Goal: Task Accomplishment & Management: Use online tool/utility

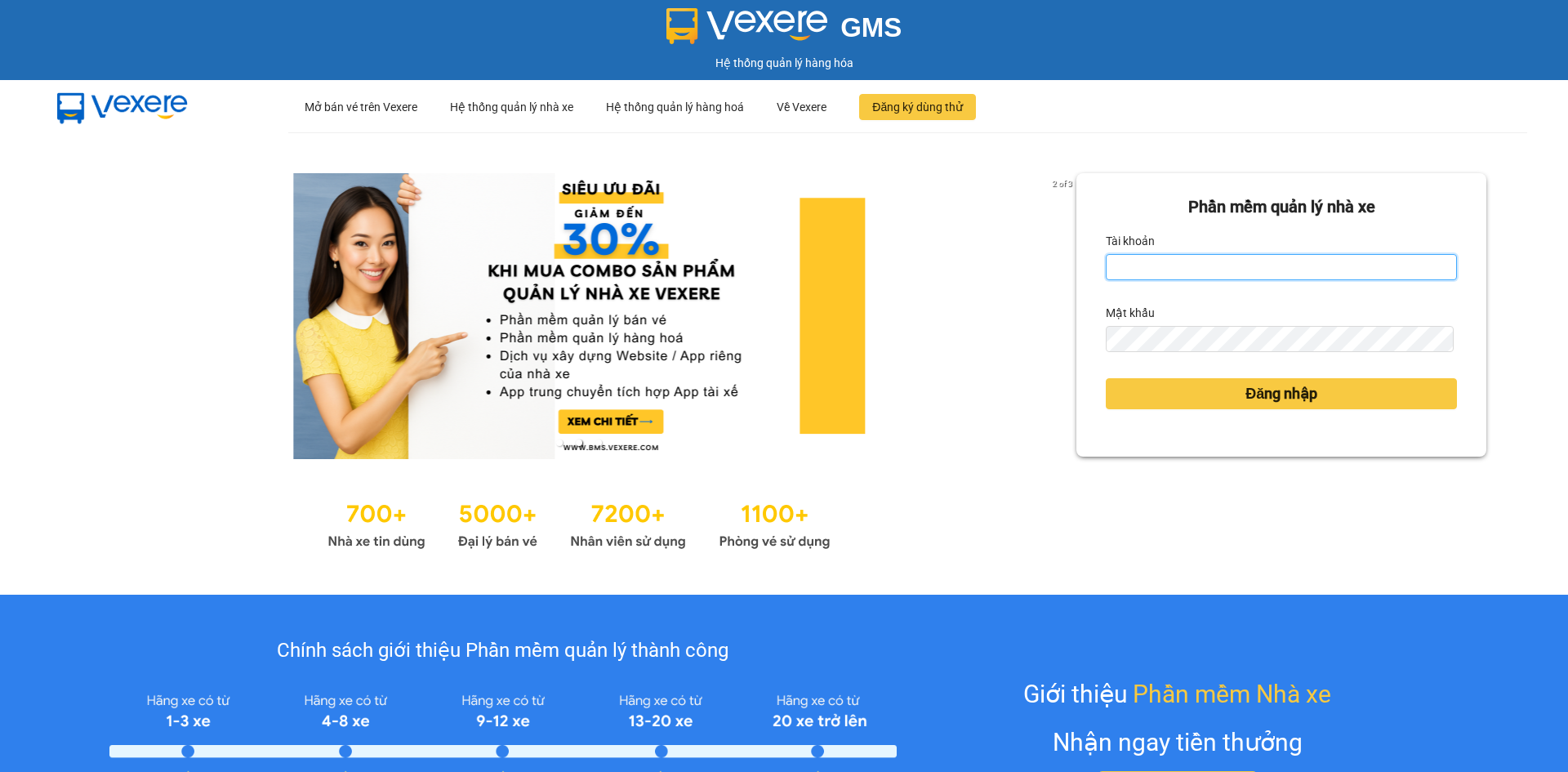
click at [1131, 272] on input "Tài khoản" at bounding box center [1281, 267] width 351 height 27
click at [1212, 328] on div "Mật khẩu" at bounding box center [1281, 326] width 351 height 52
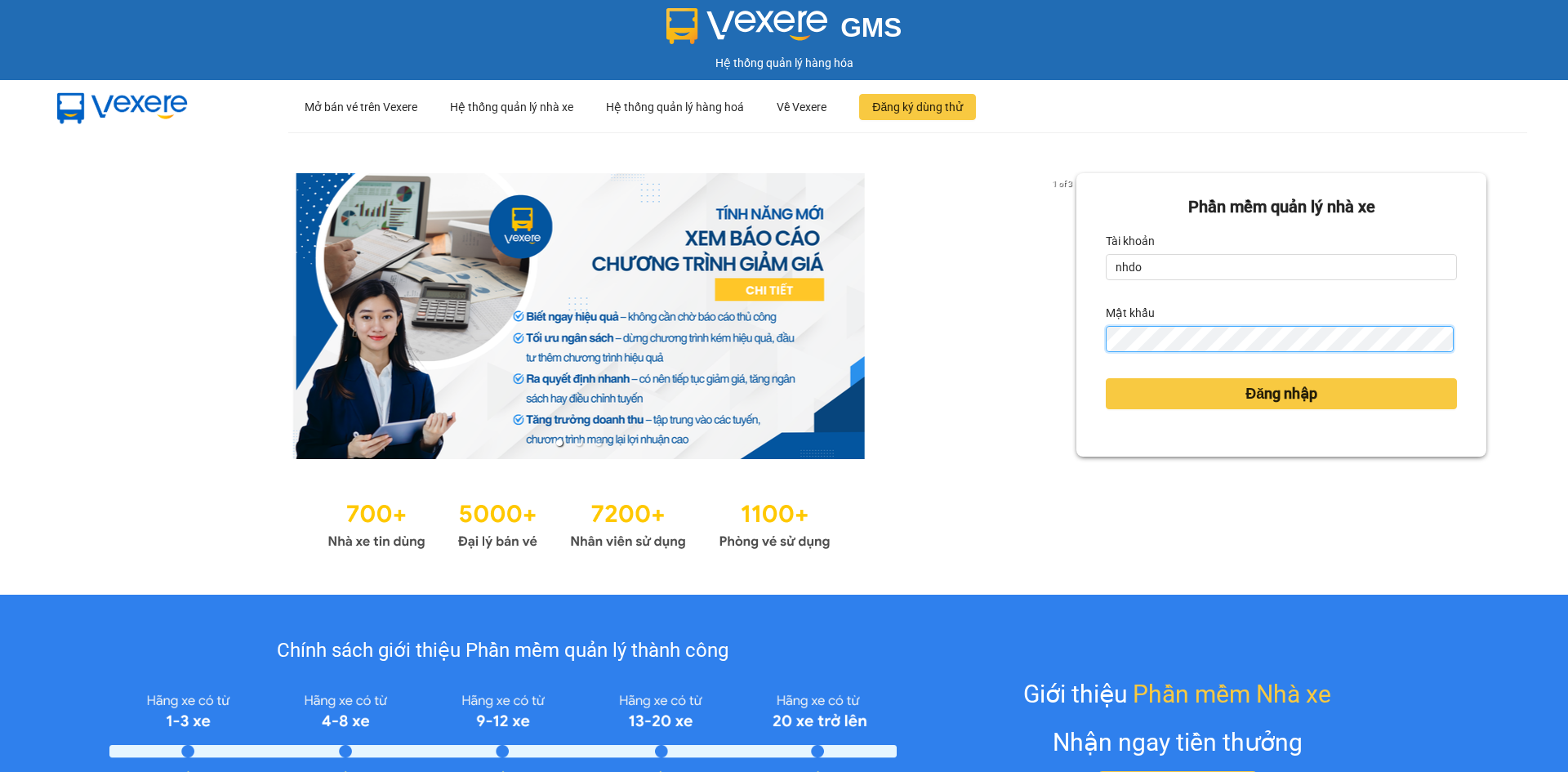
click at [1106, 379] on button "Đăng nhập" at bounding box center [1281, 394] width 351 height 31
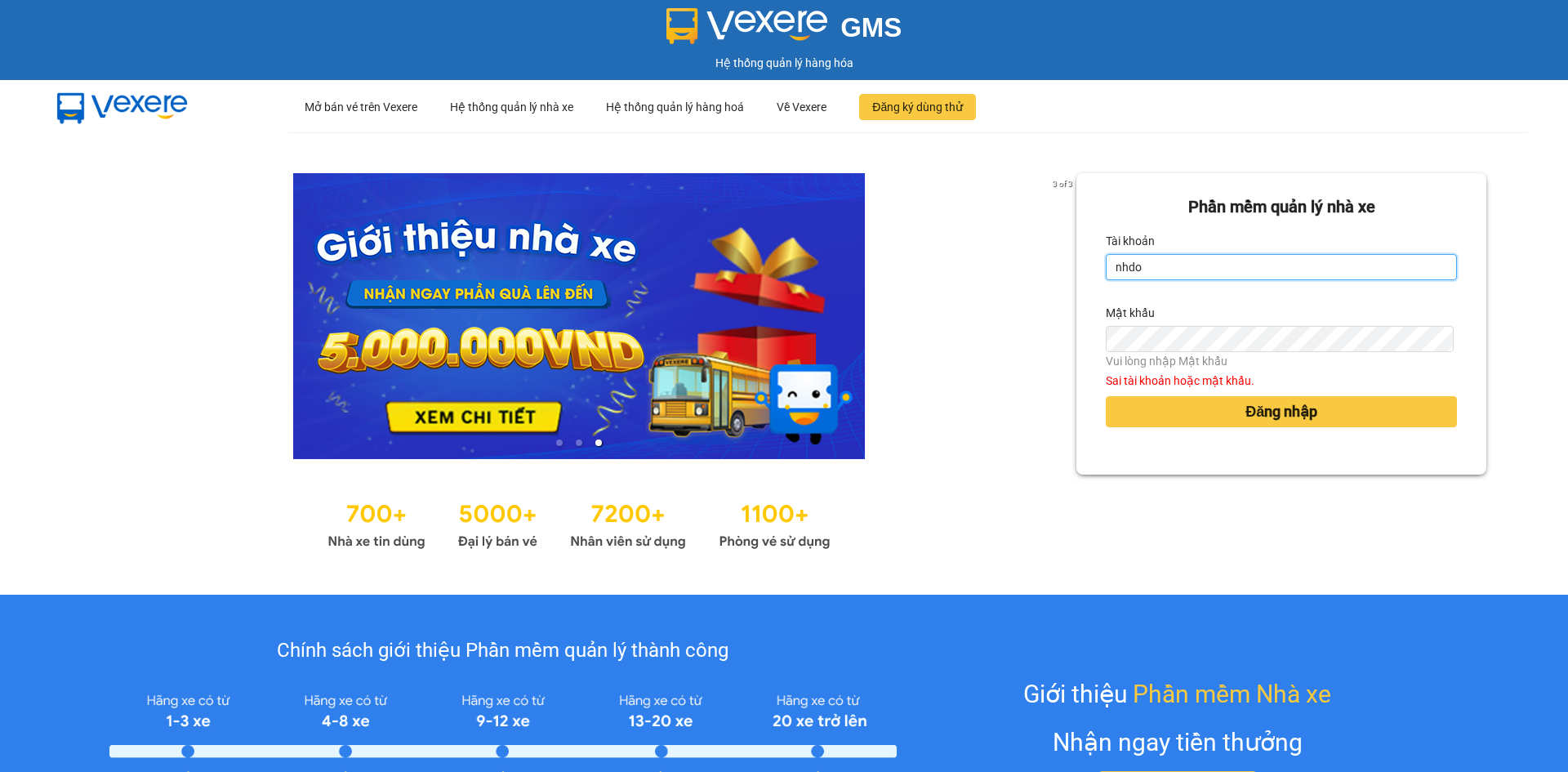
click at [1157, 268] on input "nhdo" at bounding box center [1281, 267] width 351 height 27
type input "nhdong.ducphatth"
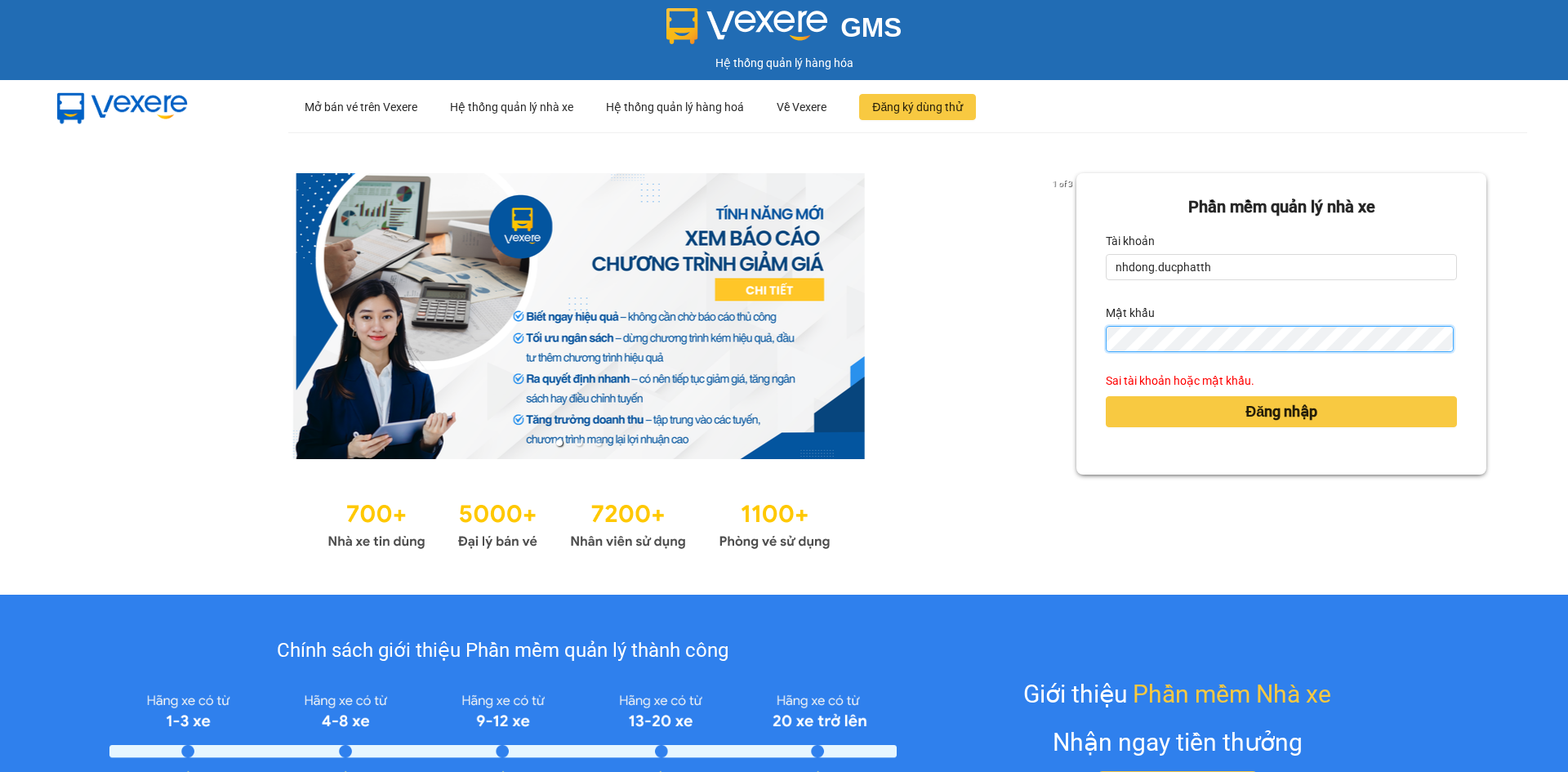
click at [1106, 397] on button "Đăng nhập" at bounding box center [1281, 412] width 351 height 31
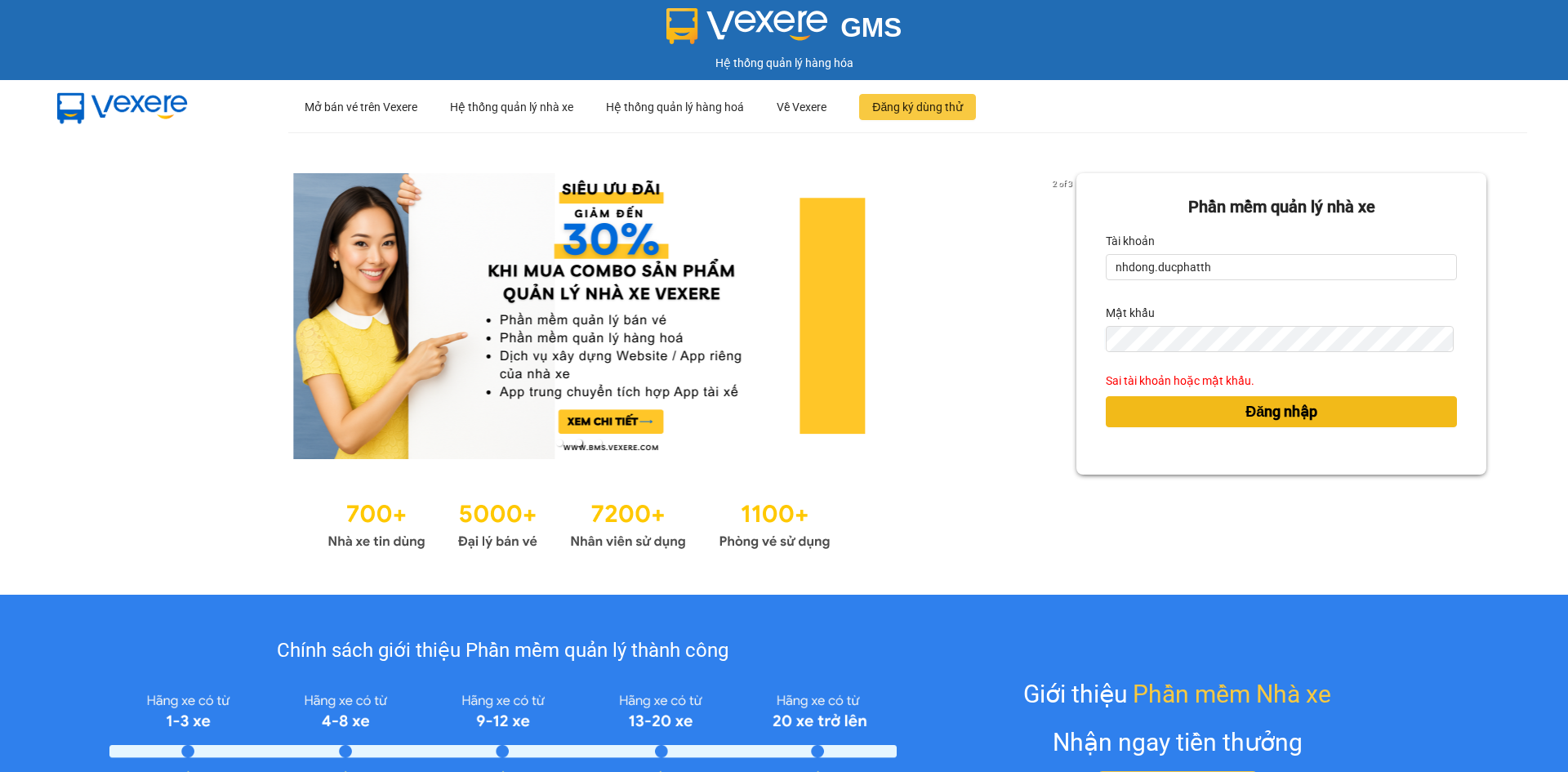
click at [1174, 397] on button "Đăng nhập" at bounding box center [1281, 412] width 351 height 31
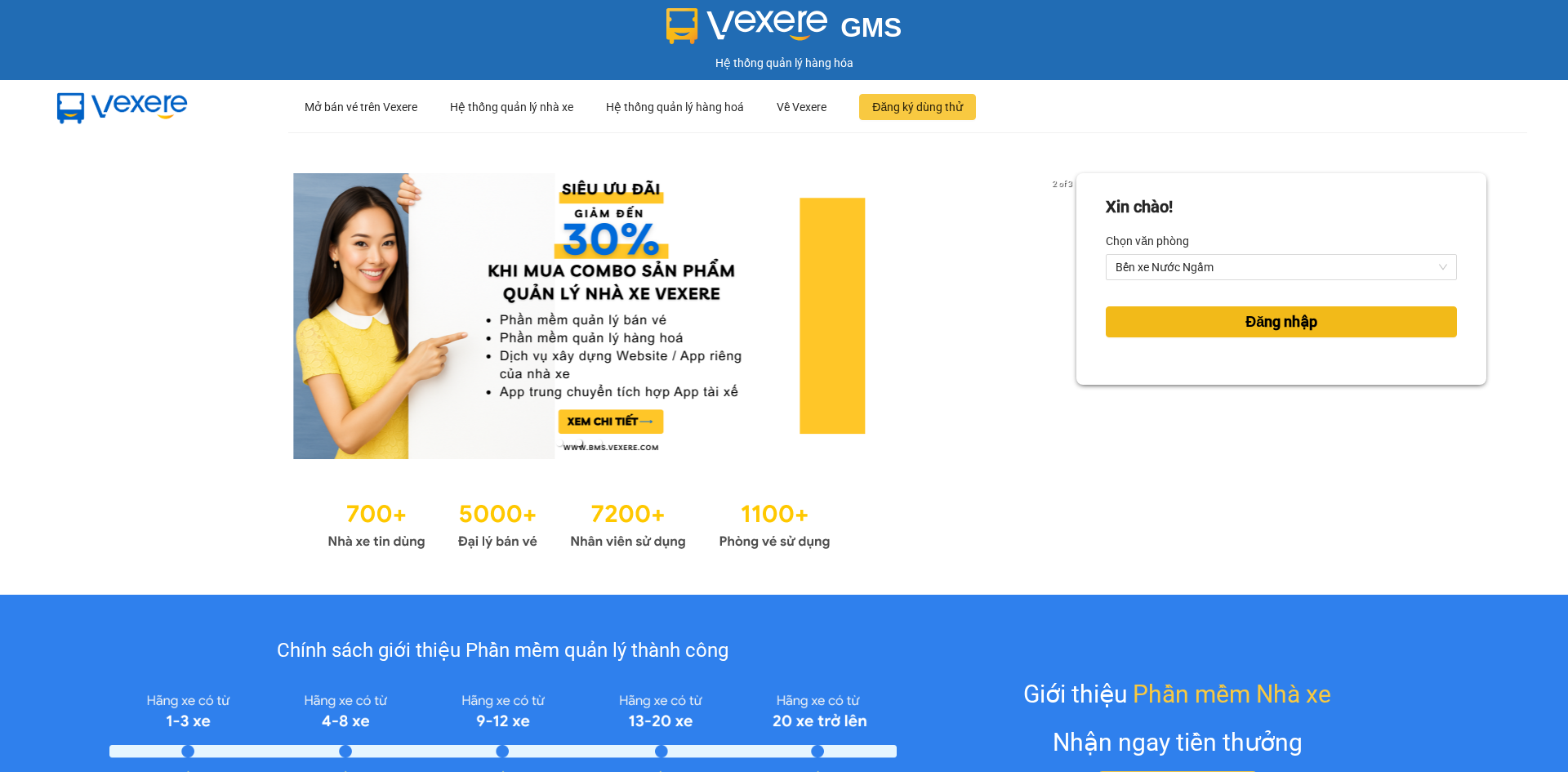
click at [1195, 334] on button "Đăng nhập" at bounding box center [1281, 322] width 351 height 31
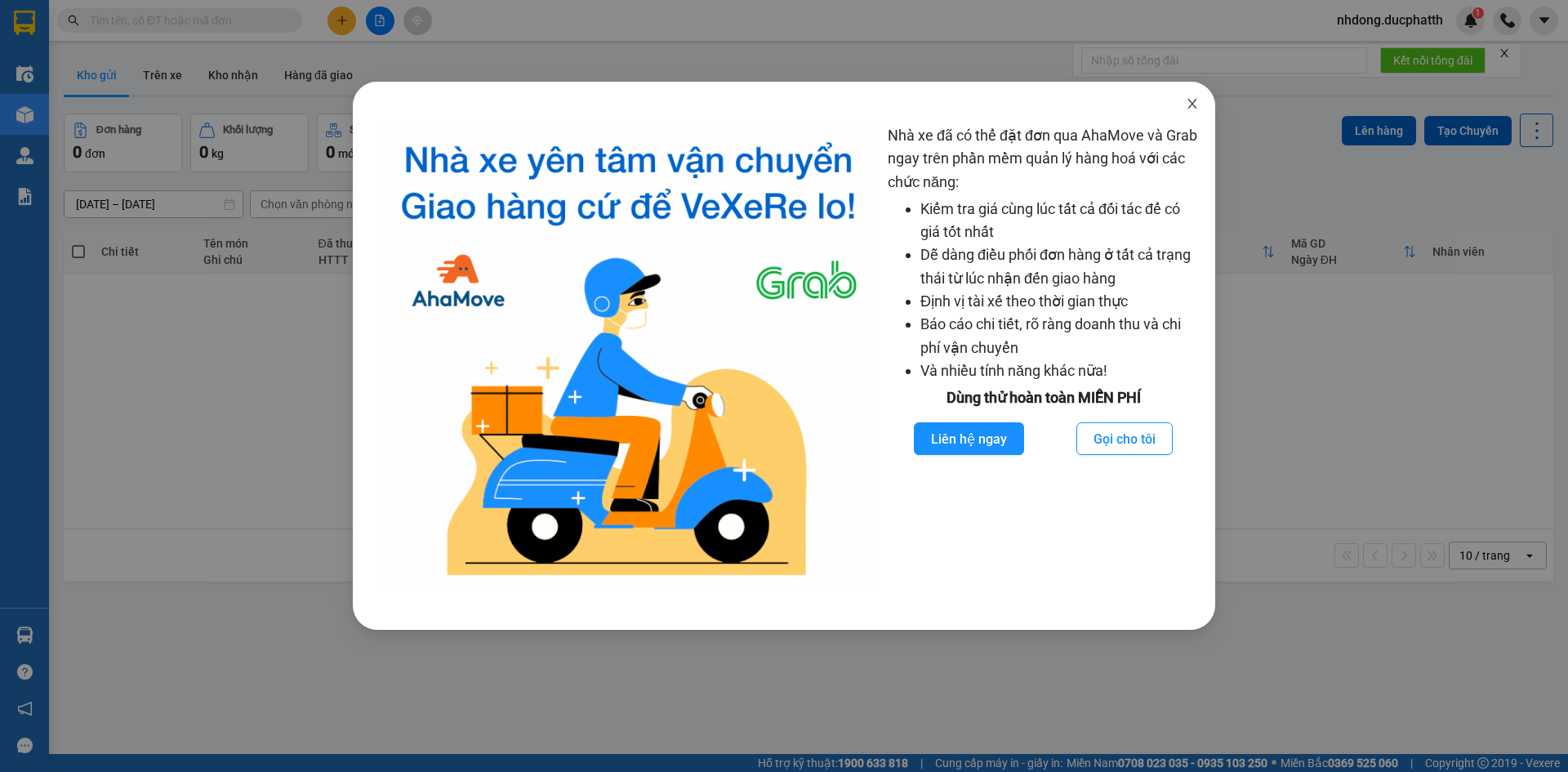
drag, startPoint x: 1189, startPoint y: 104, endPoint x: 1155, endPoint y: 108, distance: 34.2
click at [1189, 101] on icon "close" at bounding box center [1192, 103] width 13 height 13
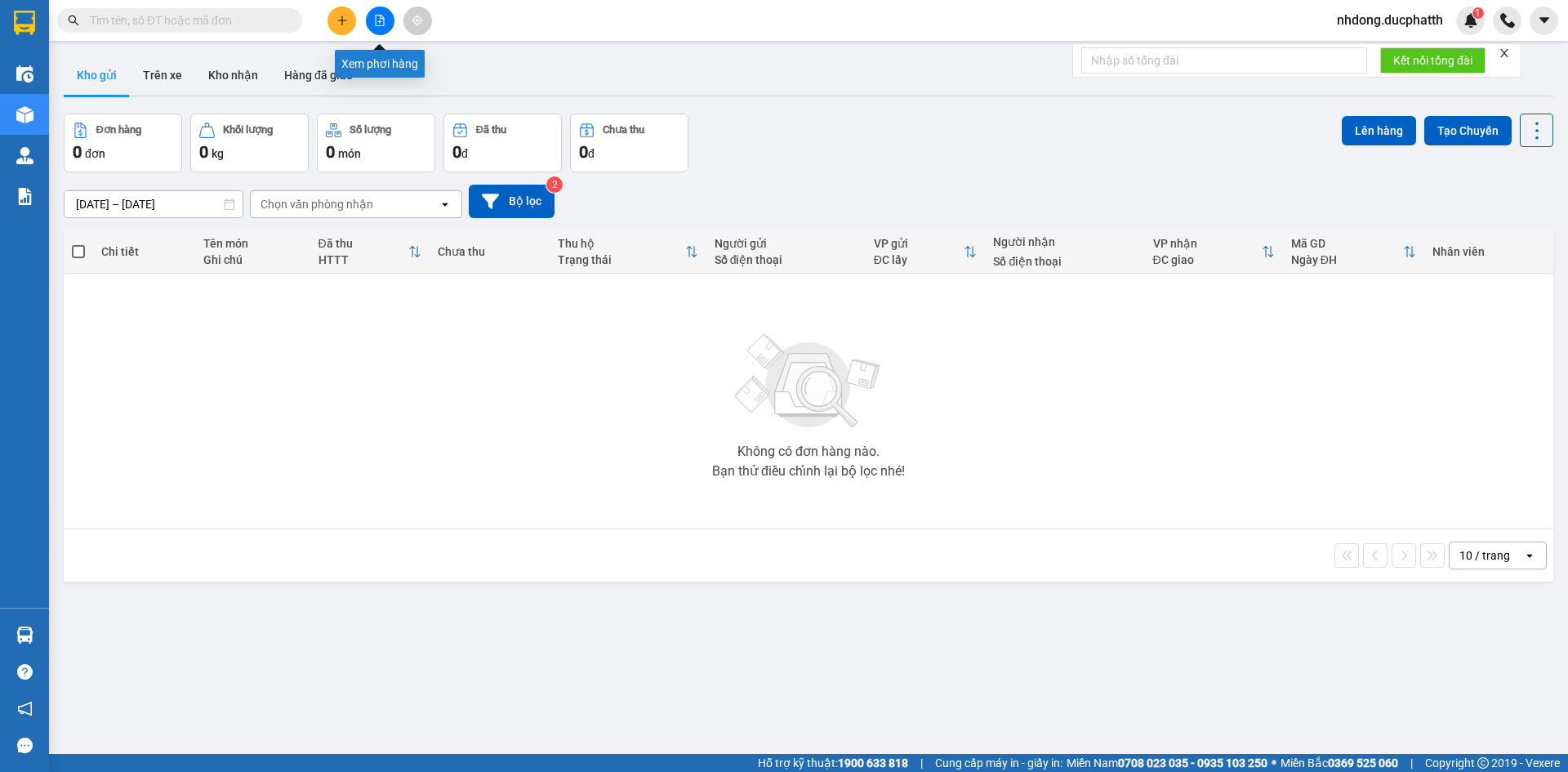
click at [388, 22] on button at bounding box center [379, 21] width 28 height 28
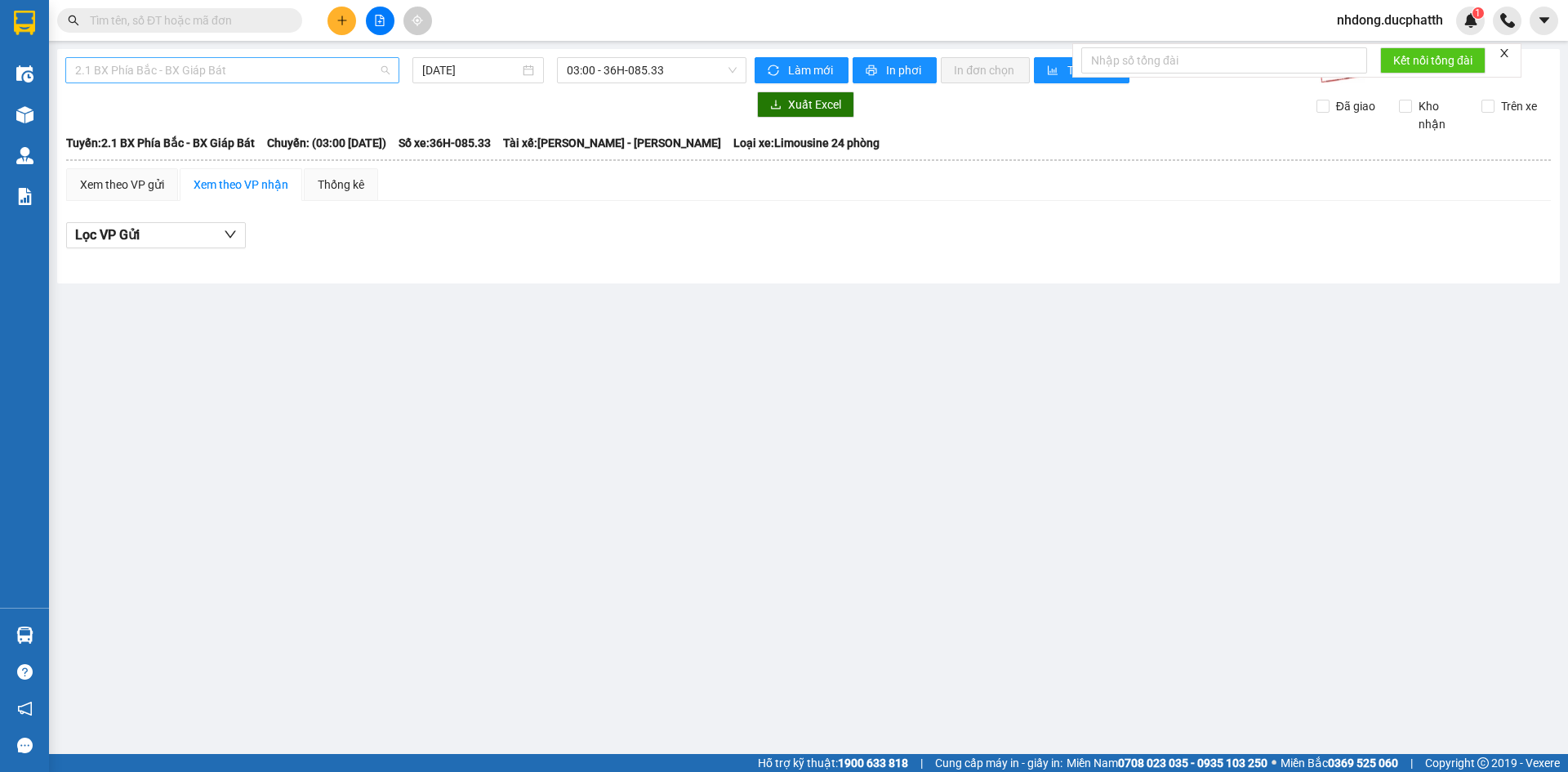
click at [350, 71] on span "2.1 BX Phía Bắc - BX Giáp Bát" at bounding box center [232, 70] width 314 height 25
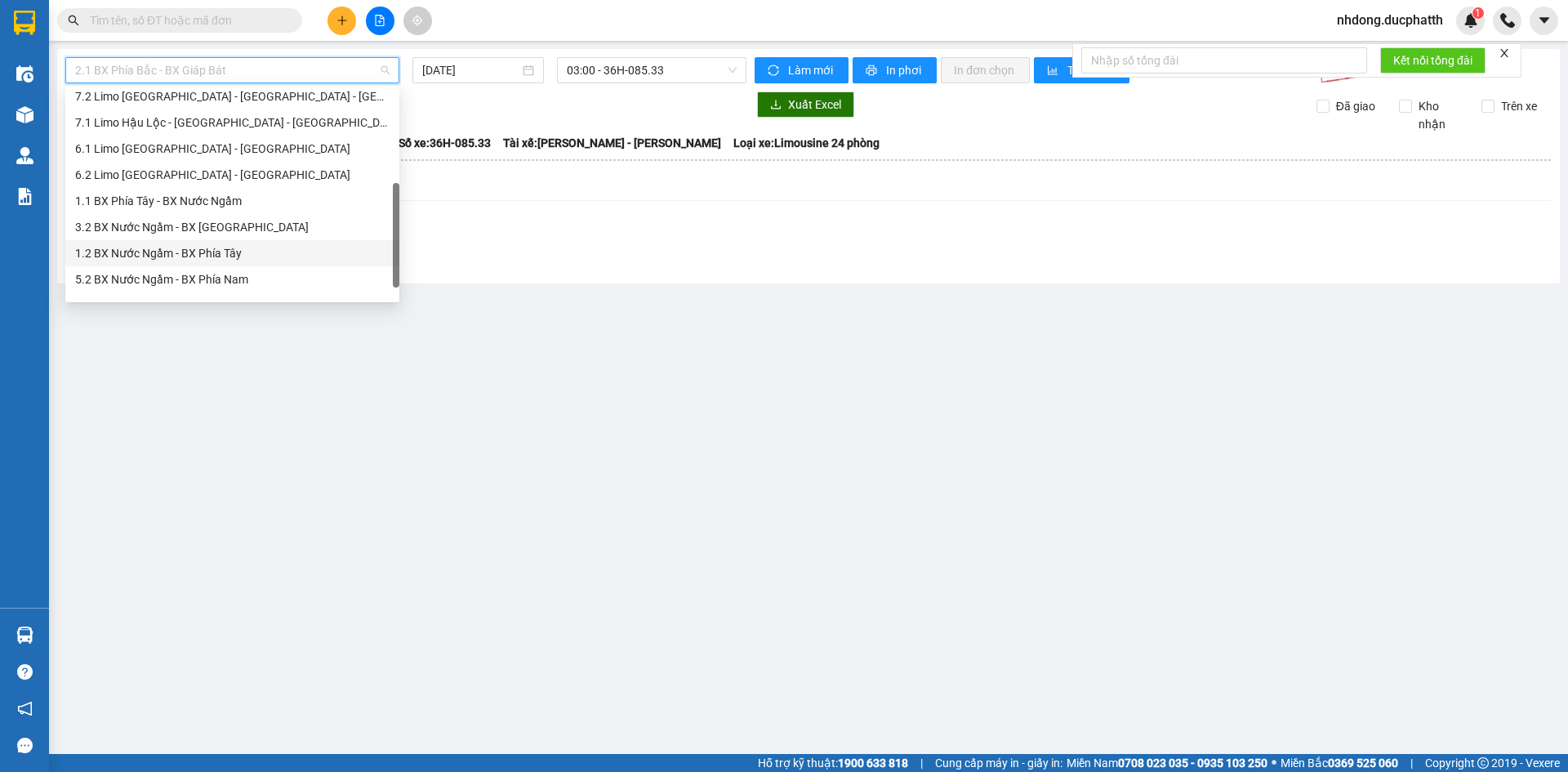
scroll to position [183, 0]
click at [255, 234] on div "1.2 BX Nước Ngầm - BX Phía Tây" at bounding box center [232, 233] width 314 height 18
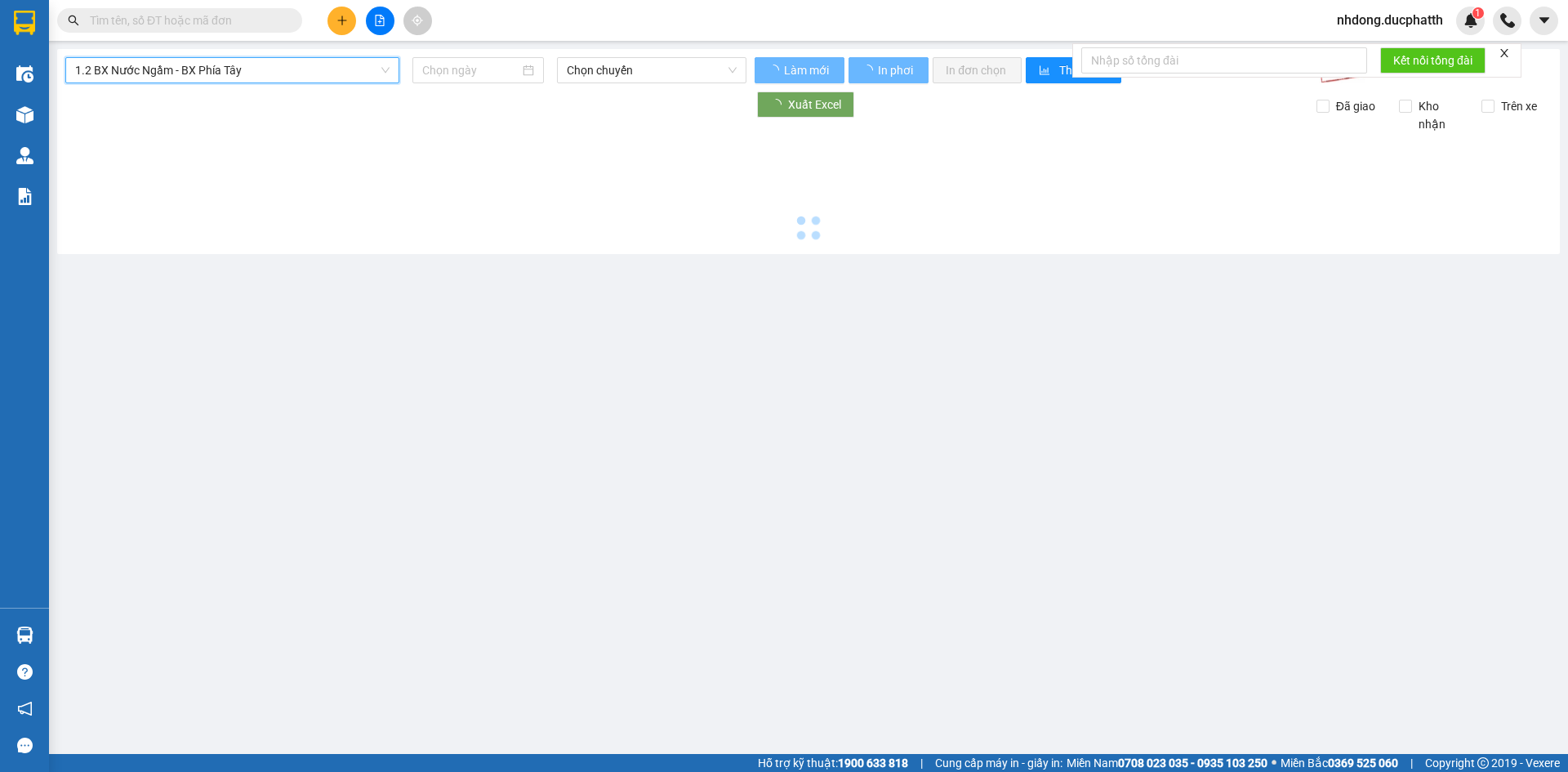
type input "[DATE]"
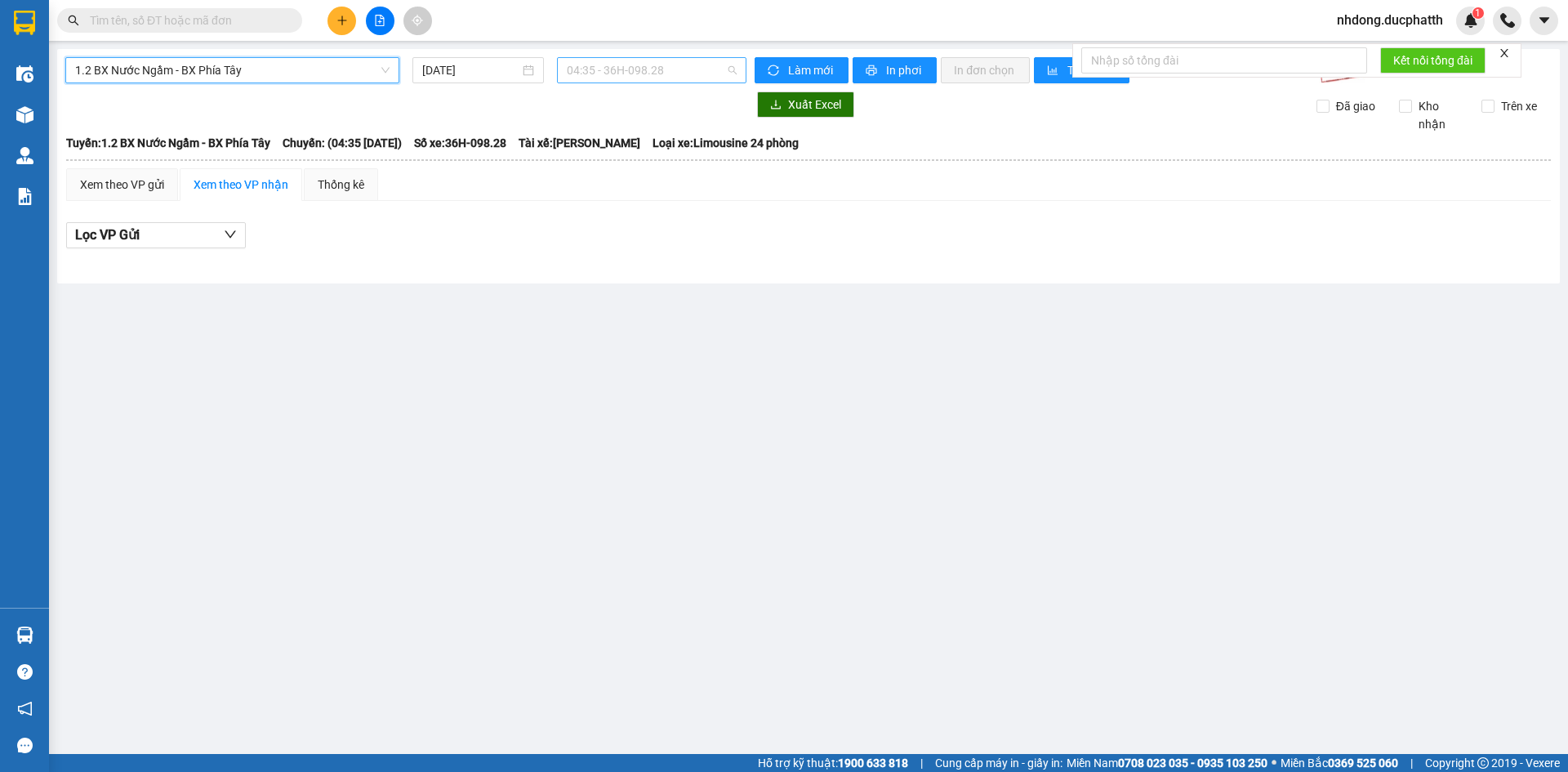
click at [686, 70] on span "04:35 - 36H-098.28" at bounding box center [652, 70] width 170 height 25
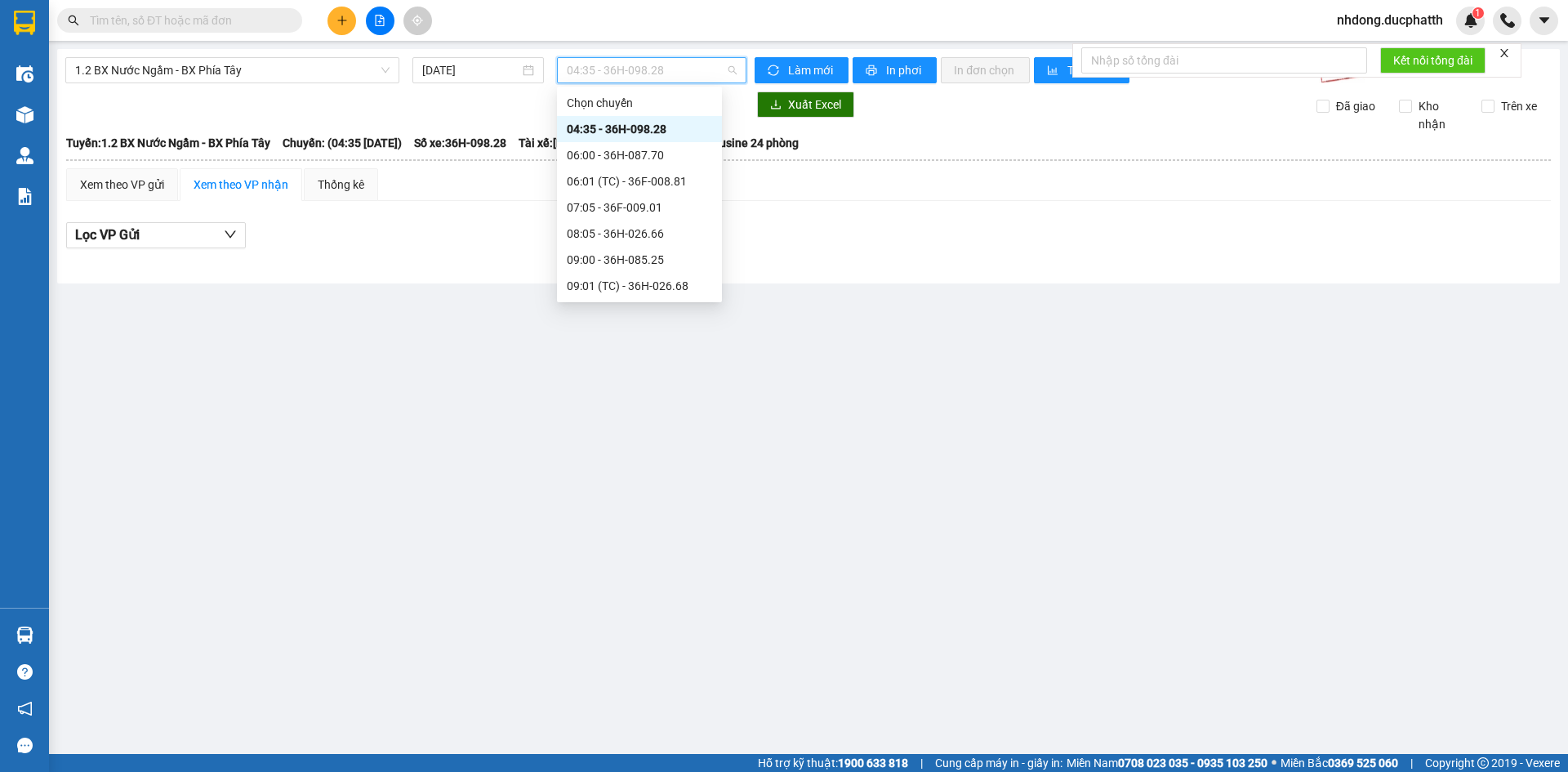
scroll to position [164, 0]
click at [661, 200] on div "11:00 - 36H-072.57" at bounding box center [640, 200] width 146 height 18
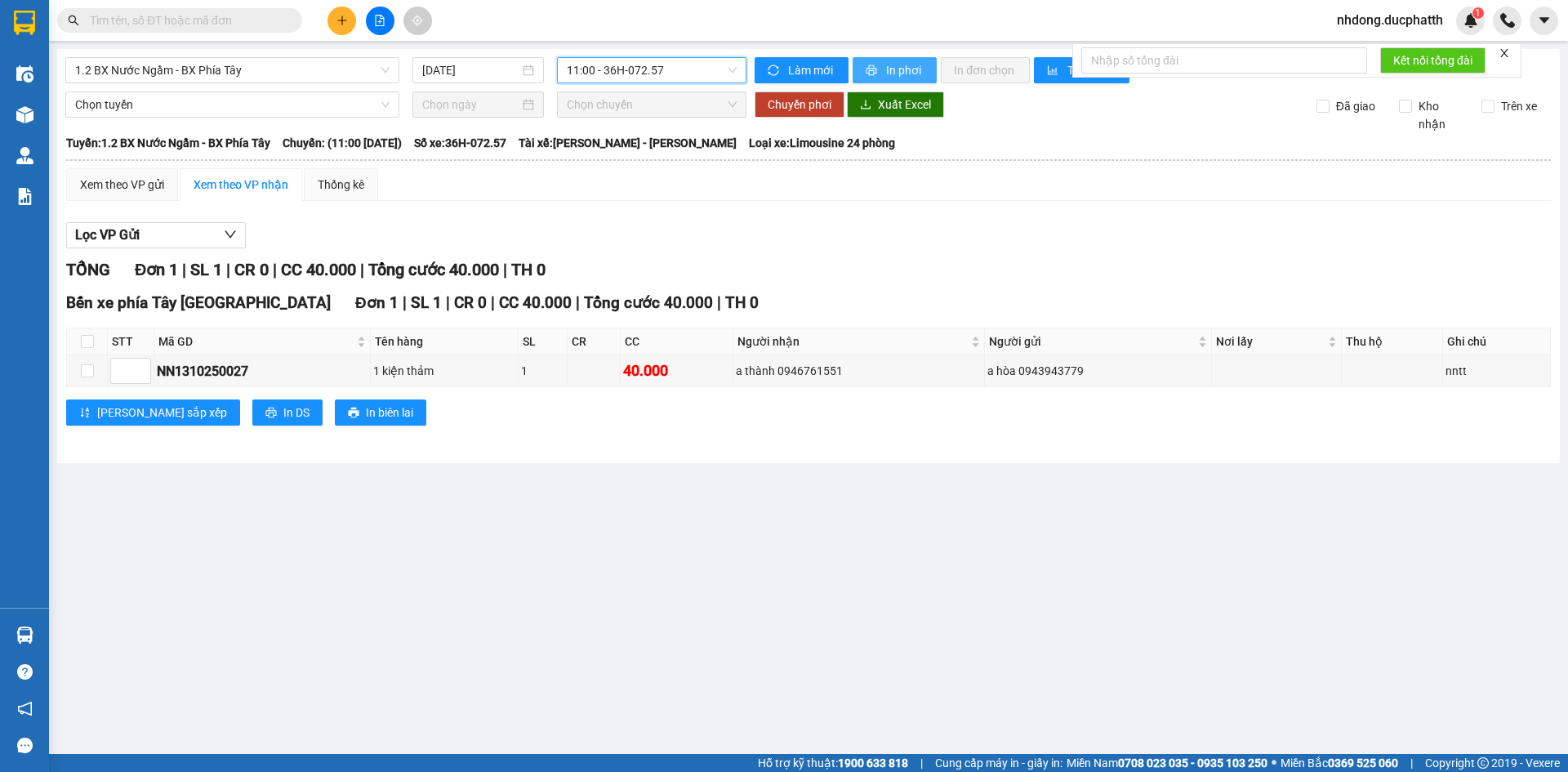
click at [893, 68] on span "In phơi" at bounding box center [905, 70] width 38 height 18
